Goal: Information Seeking & Learning: Learn about a topic

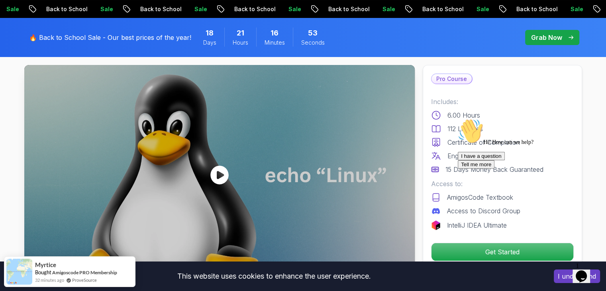
scroll to position [14, 0]
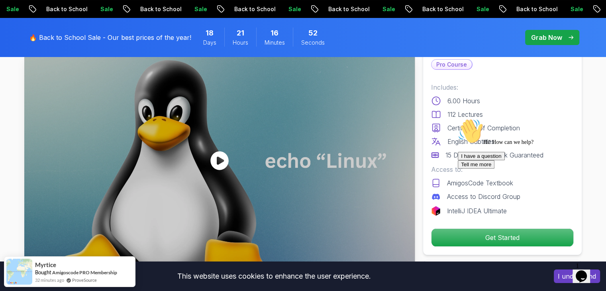
scroll to position [80, 0]
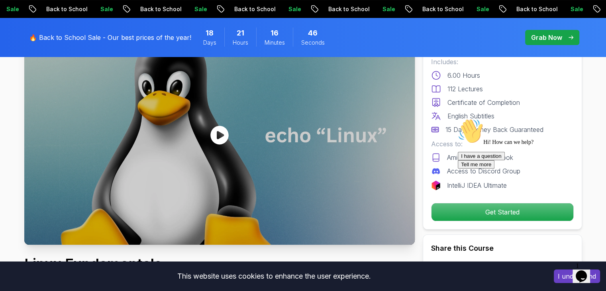
click at [438, 226] on div "Pro Course Includes: 6.00 Hours 112 Lectures Certificate of Completion English …" at bounding box center [502, 127] width 159 height 204
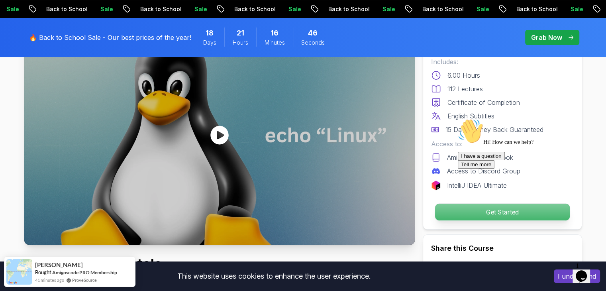
click at [449, 220] on p "Get Started" at bounding box center [502, 212] width 135 height 17
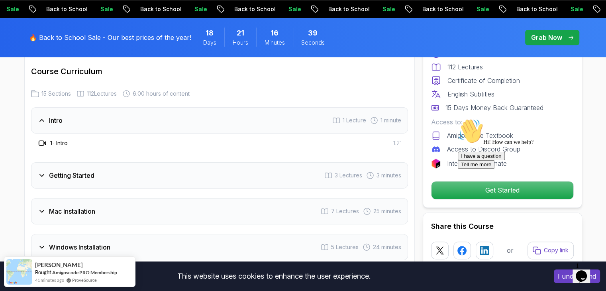
scroll to position [1047, 0]
click at [89, 116] on div "Intro 1 Lecture 1 minute" at bounding box center [219, 122] width 377 height 26
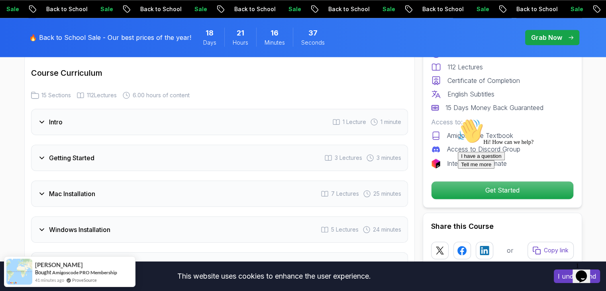
click at [89, 116] on div "Intro 1 Lecture 1 minute" at bounding box center [219, 122] width 377 height 26
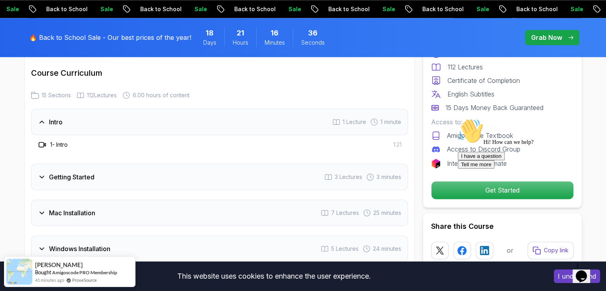
click at [89, 116] on div "Intro 1 Lecture 1 minute" at bounding box center [219, 122] width 377 height 26
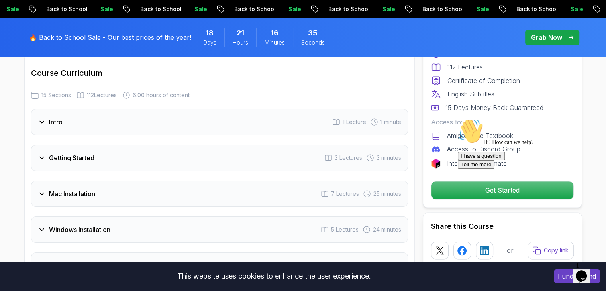
click at [83, 153] on h3 "Getting Started" at bounding box center [71, 158] width 45 height 10
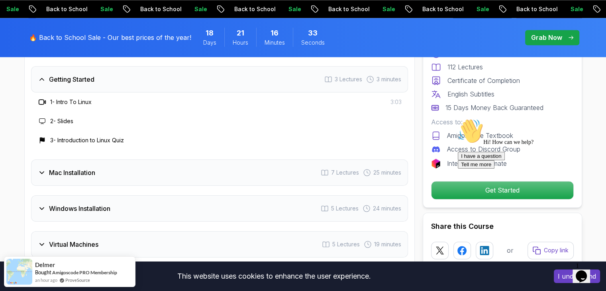
scroll to position [1127, 0]
click at [65, 182] on div "Mac Installation 7 Lectures 25 minutes" at bounding box center [219, 171] width 377 height 26
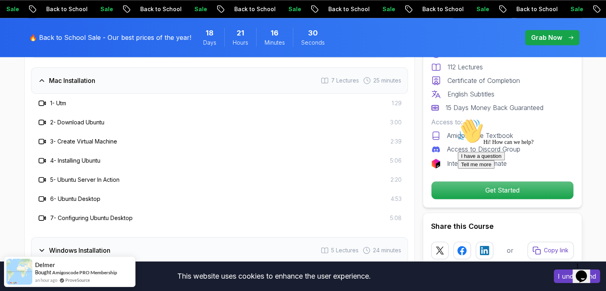
scroll to position [1207, 0]
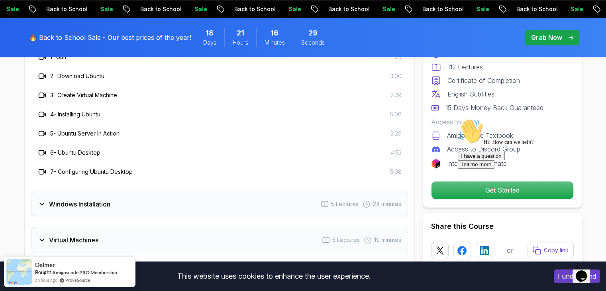
click at [69, 204] on h3 "Windows Installation" at bounding box center [79, 204] width 61 height 10
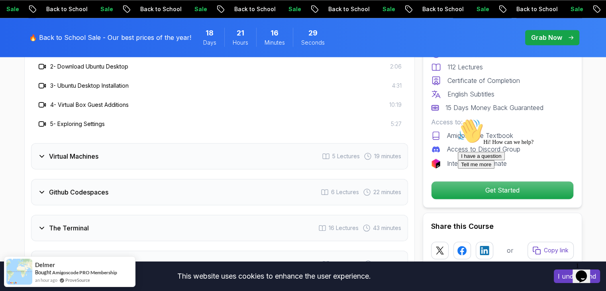
scroll to position [1286, 0]
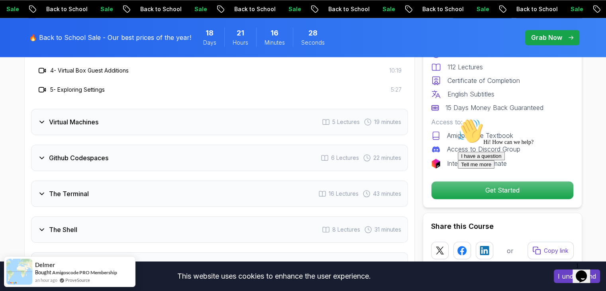
click at [73, 122] on h3 "Virtual Machines" at bounding box center [73, 122] width 49 height 10
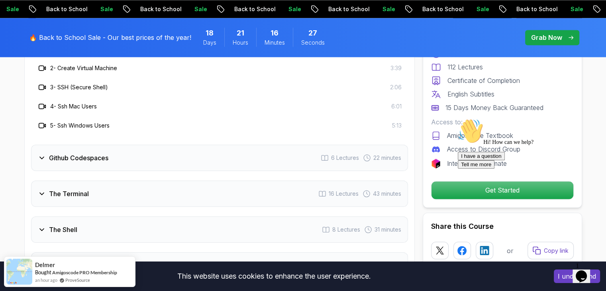
click at [83, 166] on div "Github Codespaces 6 Lectures 22 minutes" at bounding box center [219, 158] width 377 height 26
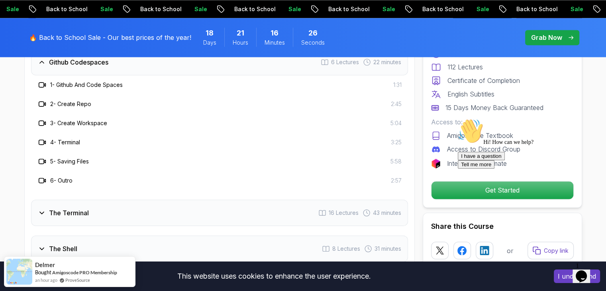
scroll to position [1366, 0]
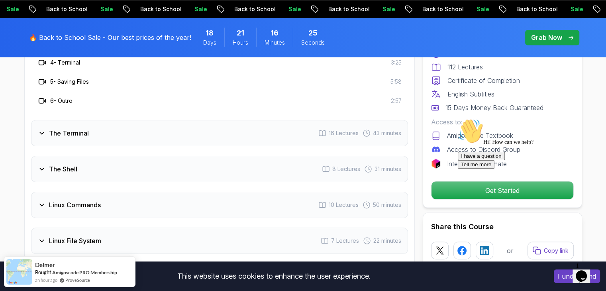
click at [80, 171] on div "The Shell 8 Lectures 31 minutes" at bounding box center [219, 169] width 377 height 26
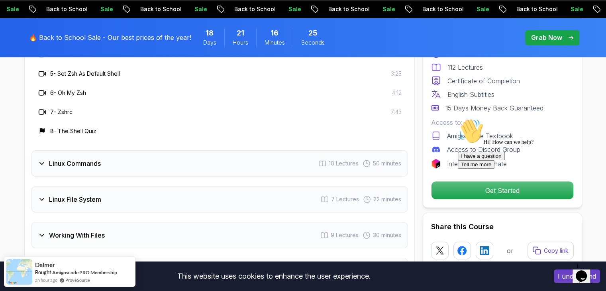
scroll to position [1446, 0]
click at [71, 176] on div "Intro 1 Lecture 1 minute Getting Started 3 Lectures 3 minutes Mac Installation …" at bounding box center [219, 50] width 377 height 681
click at [77, 167] on div "Linux Commands 10 Lectures 50 minutes" at bounding box center [219, 163] width 377 height 26
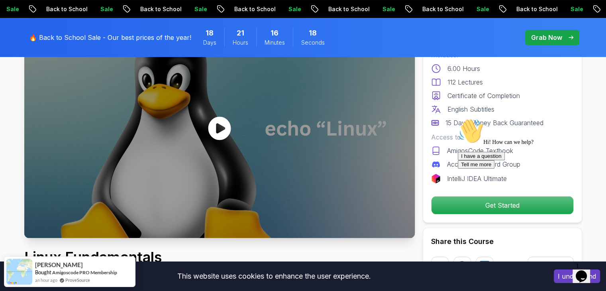
scroll to position [0, 0]
